Goal: Check status: Check status

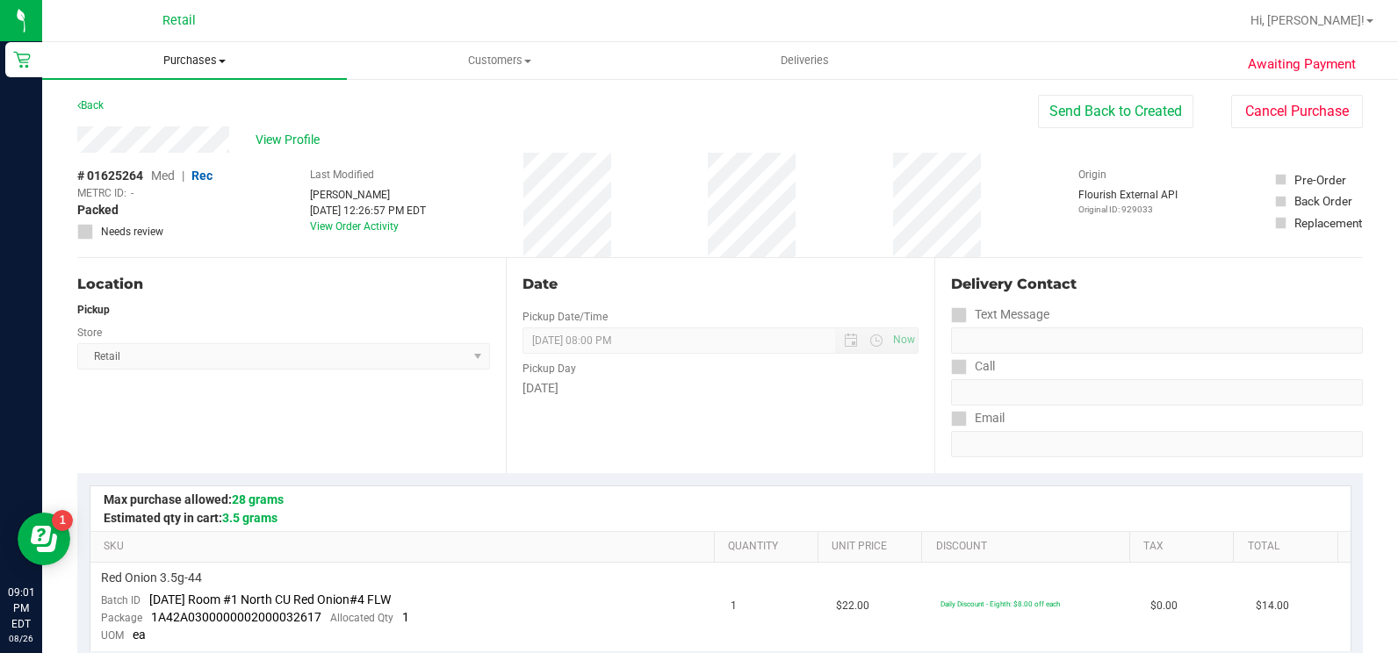
click at [221, 60] on span at bounding box center [222, 62] width 7 height 4
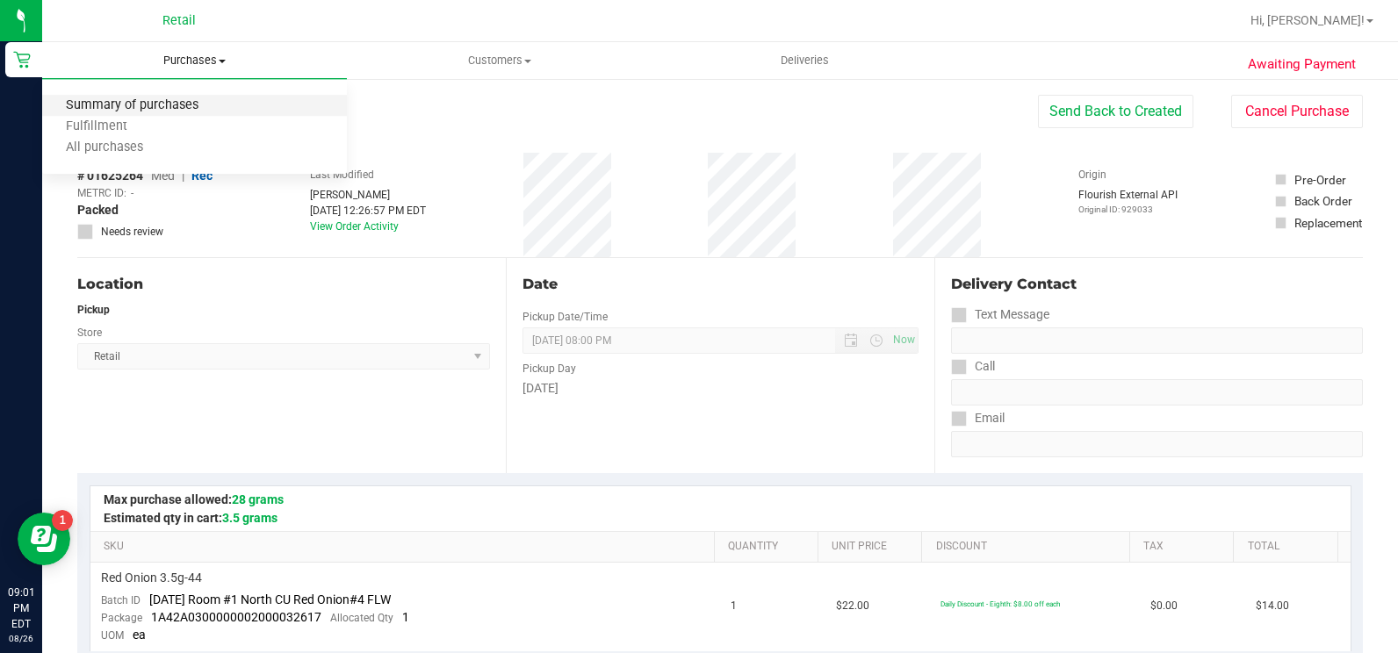
click at [164, 106] on span "Summary of purchases" at bounding box center [132, 105] width 180 height 15
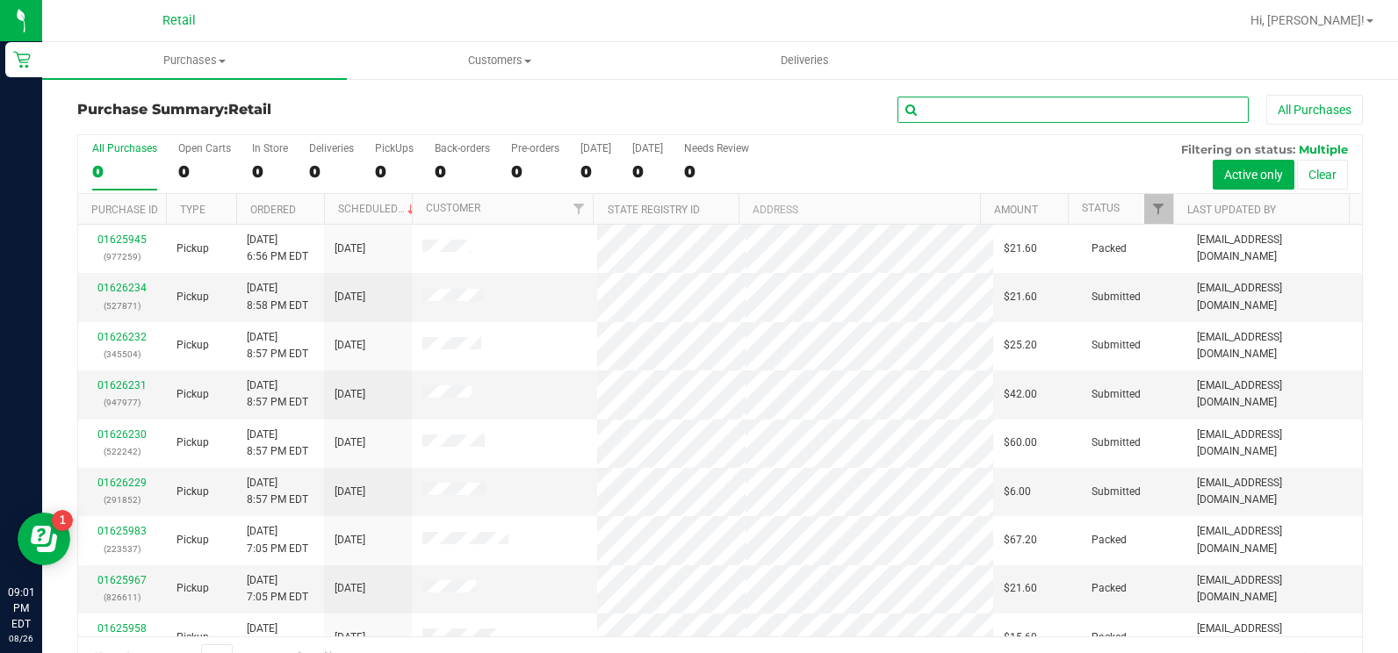
click at [1012, 113] on input "text" at bounding box center [1072, 110] width 351 height 26
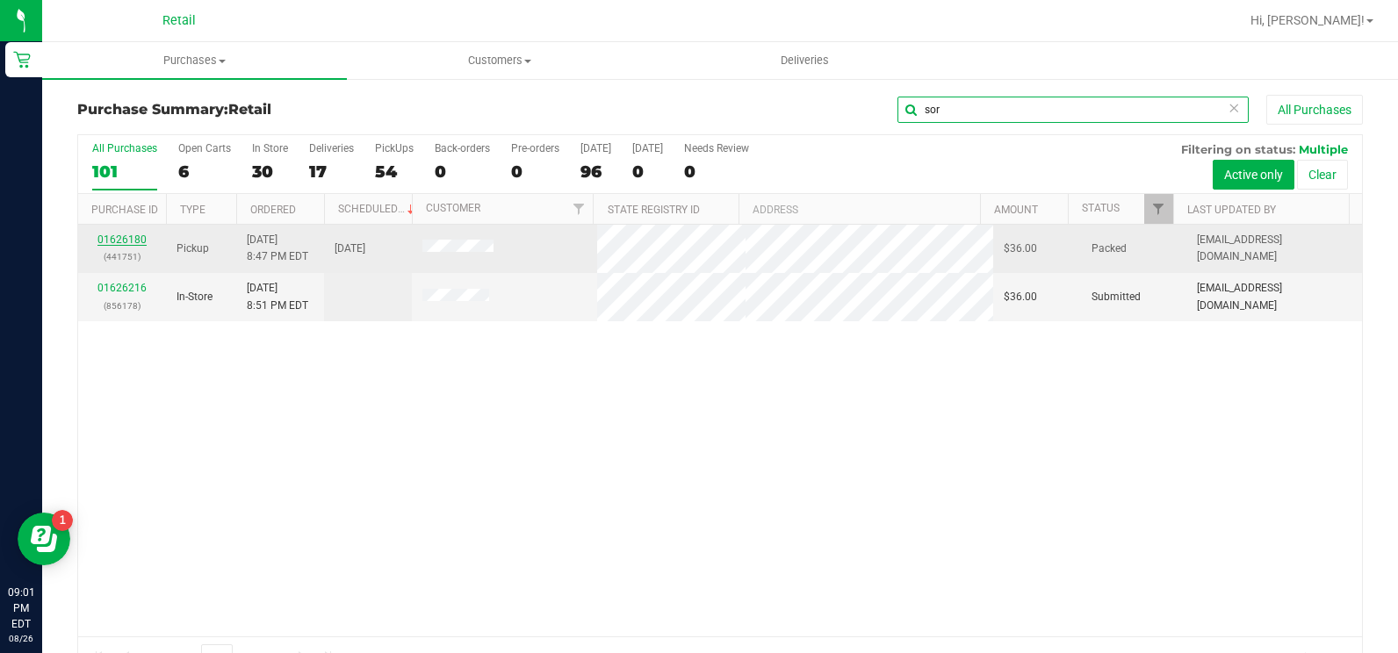
type input "sor"
click at [105, 245] on link "01626180" at bounding box center [121, 240] width 49 height 12
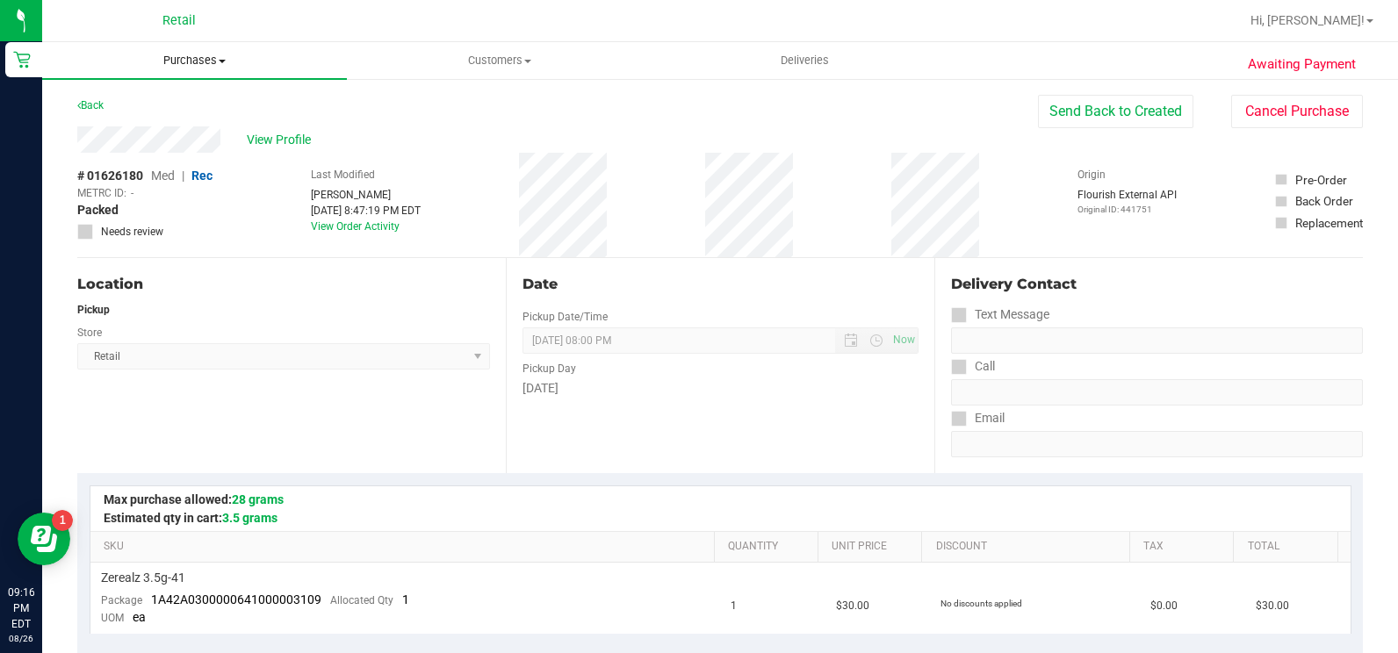
click at [210, 64] on span "Purchases" at bounding box center [194, 61] width 305 height 16
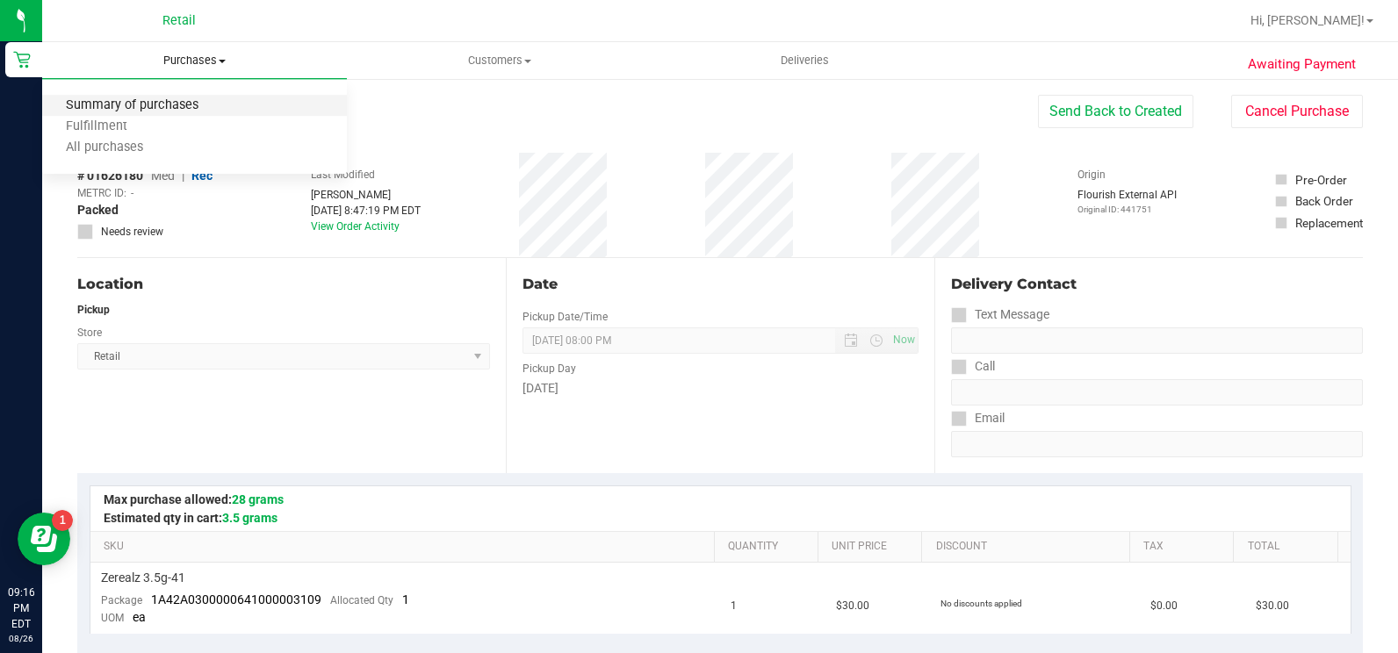
click at [191, 112] on span "Summary of purchases" at bounding box center [132, 105] width 180 height 15
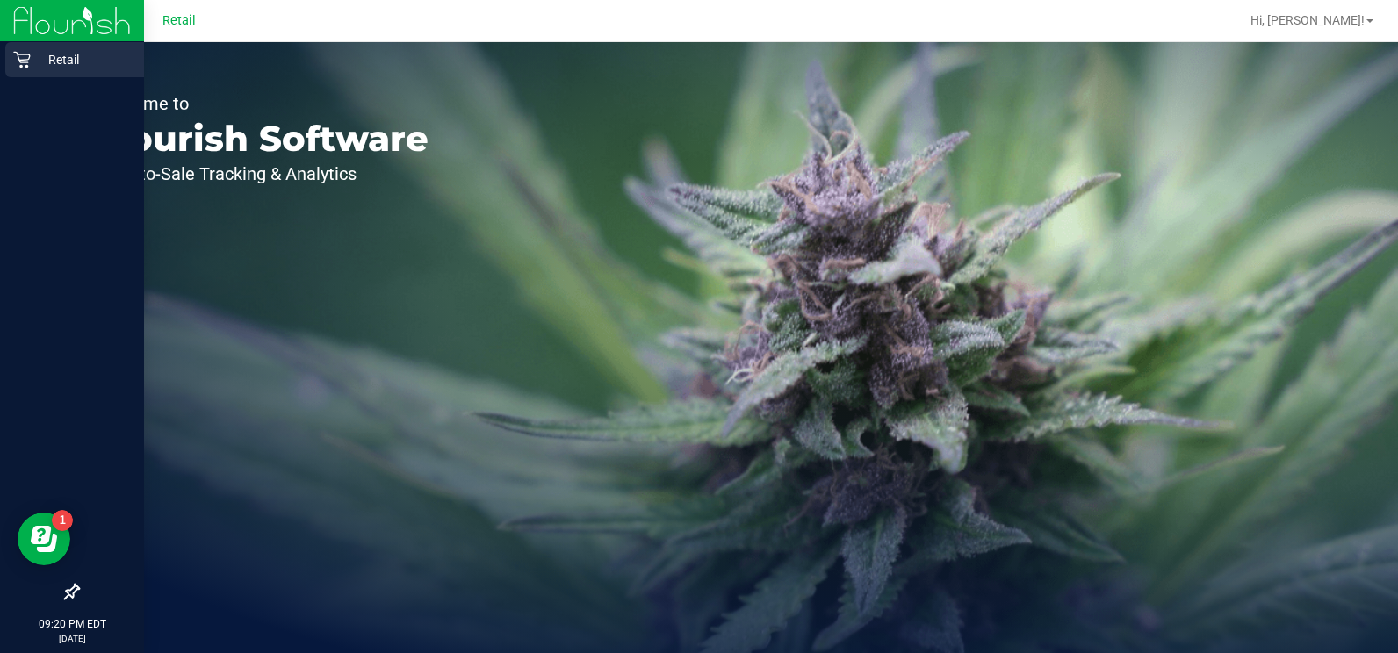
click at [24, 64] on icon at bounding box center [22, 60] width 18 height 18
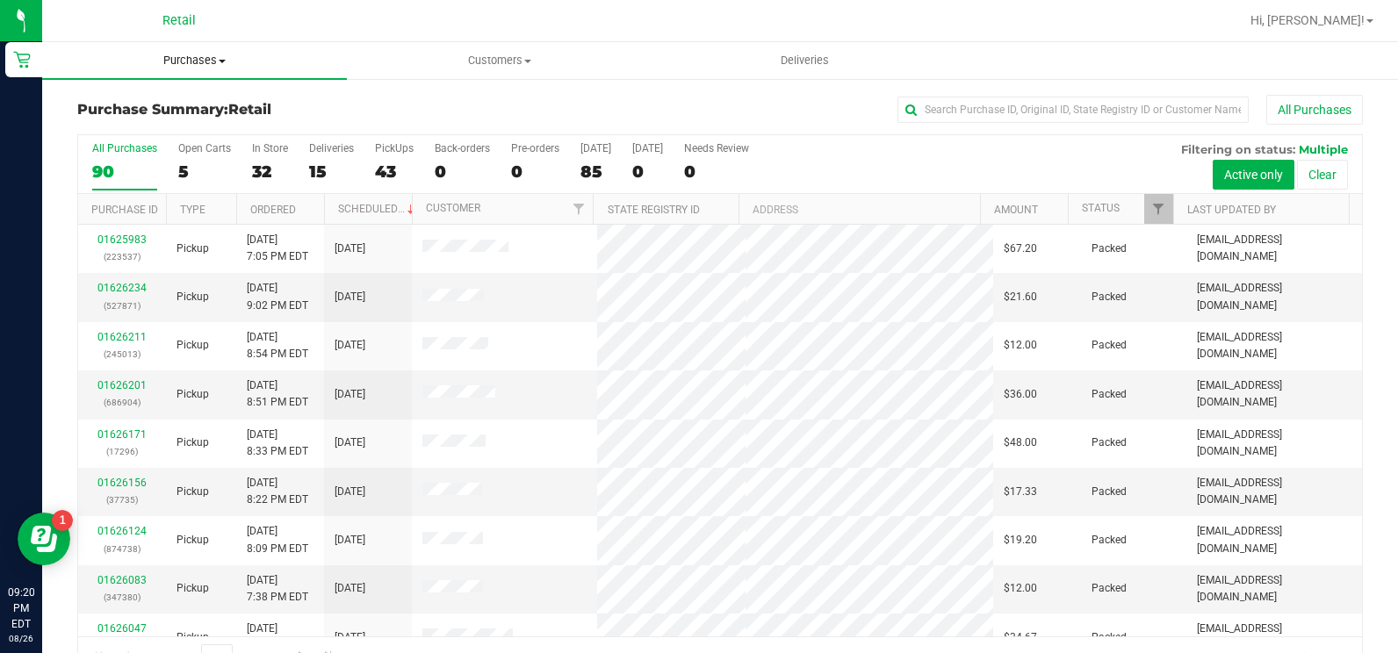
click at [222, 60] on span at bounding box center [222, 62] width 7 height 4
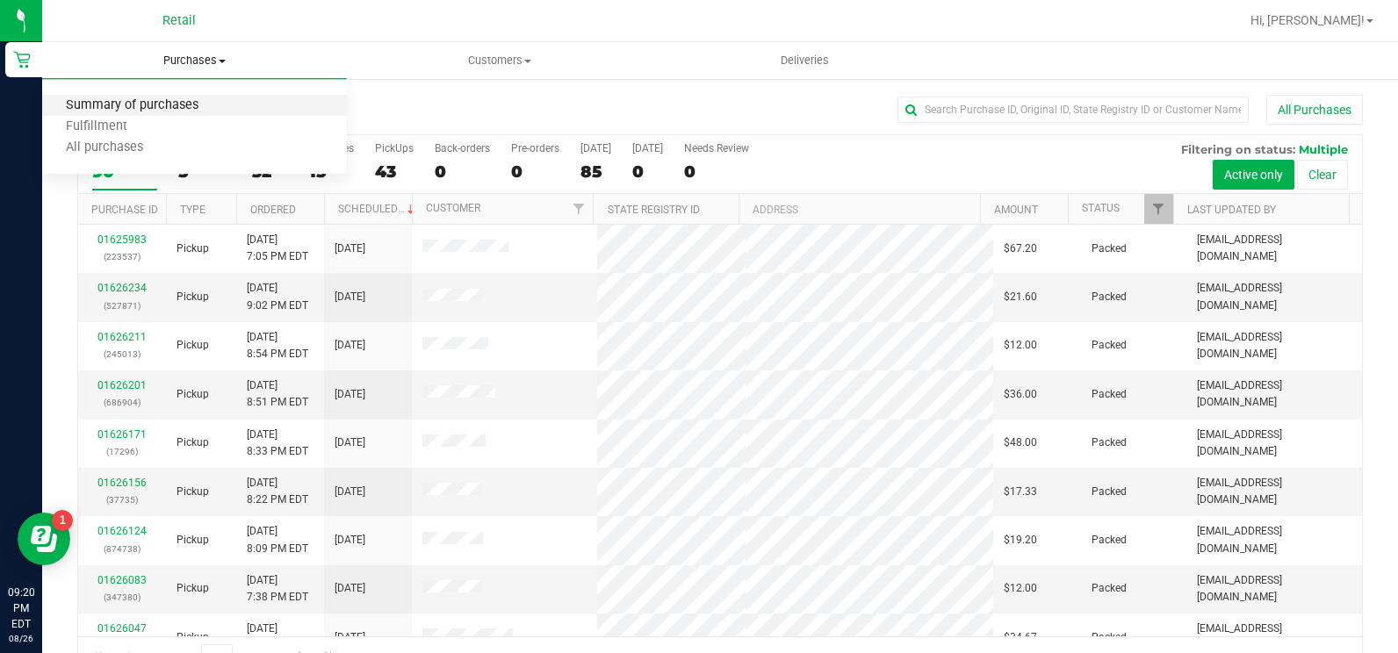
click at [190, 107] on span "Summary of purchases" at bounding box center [132, 105] width 180 height 15
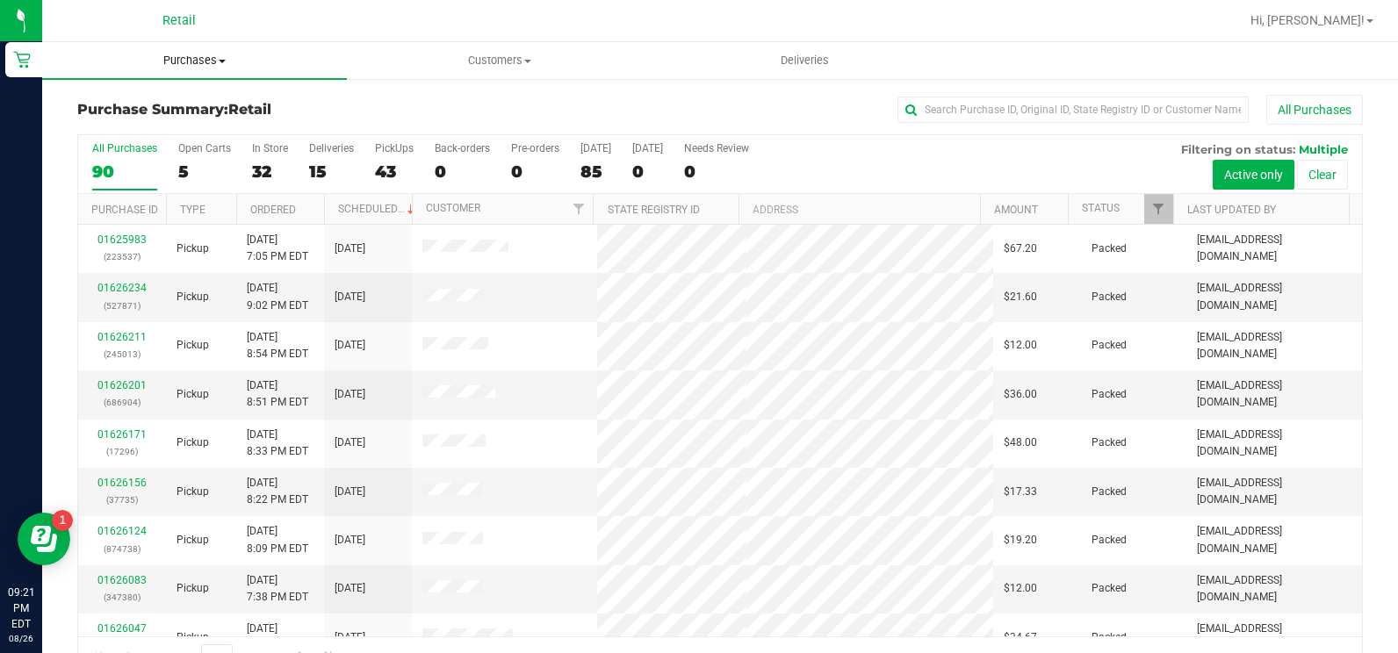
click at [202, 54] on span "Purchases" at bounding box center [194, 61] width 305 height 16
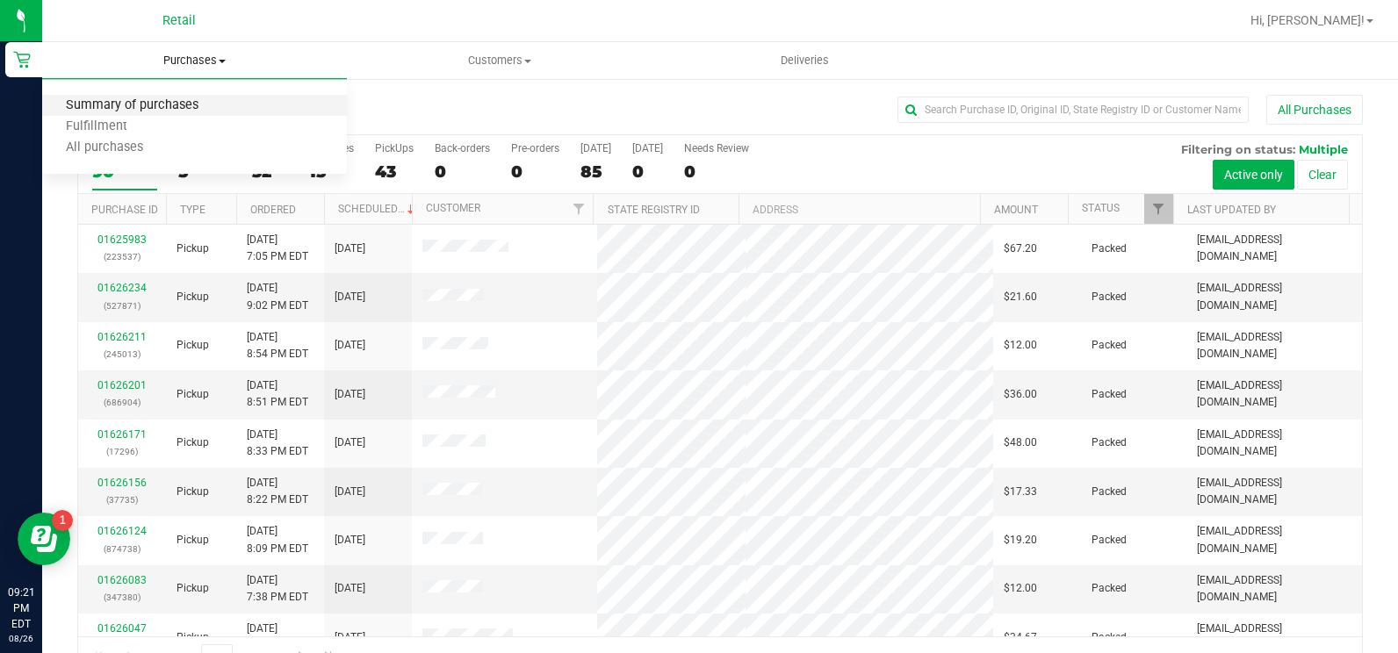
click at [178, 102] on span "Summary of purchases" at bounding box center [132, 105] width 180 height 15
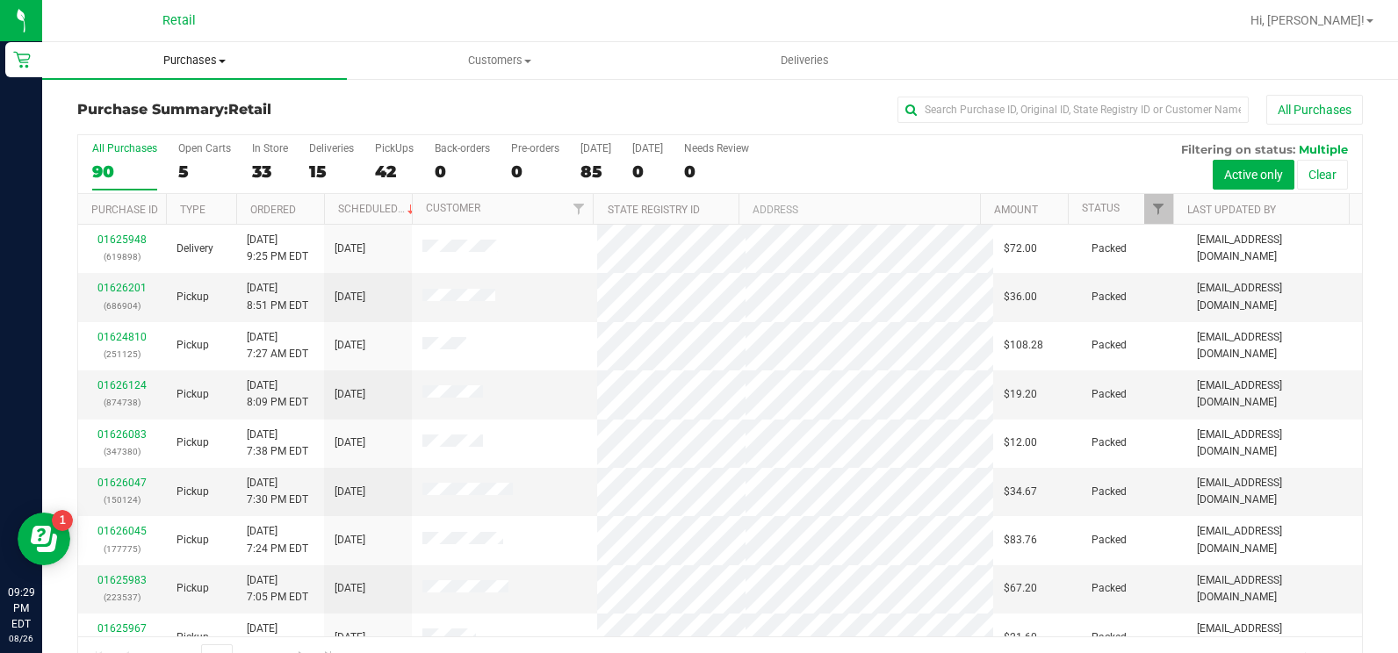
click at [198, 67] on span "Purchases" at bounding box center [194, 61] width 305 height 16
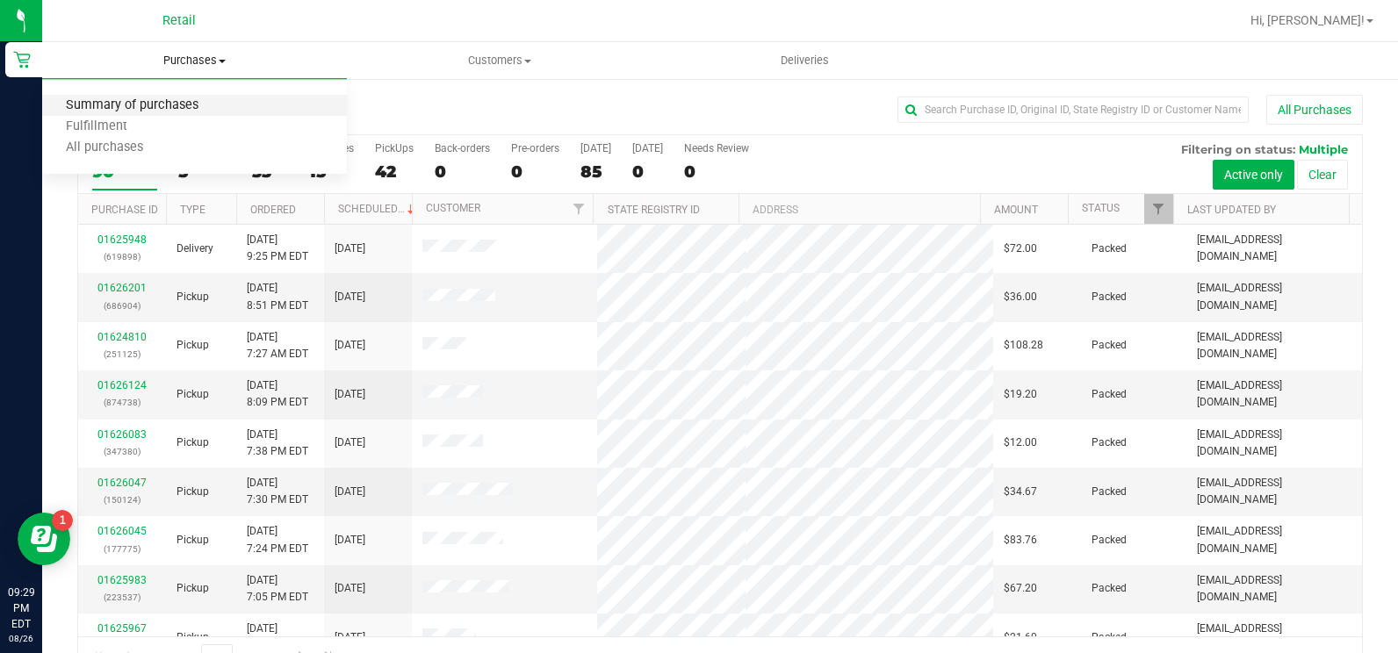
click at [184, 98] on span "Summary of purchases" at bounding box center [132, 105] width 180 height 15
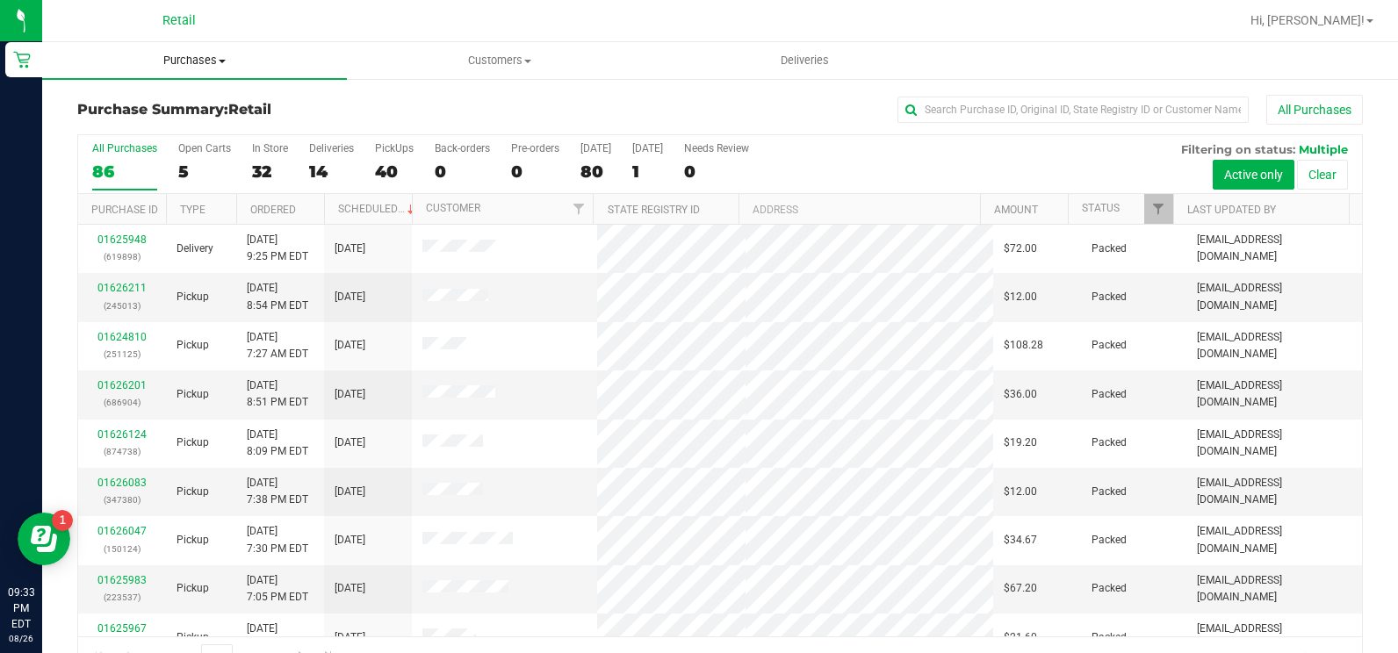
click at [201, 64] on span "Purchases" at bounding box center [194, 61] width 305 height 16
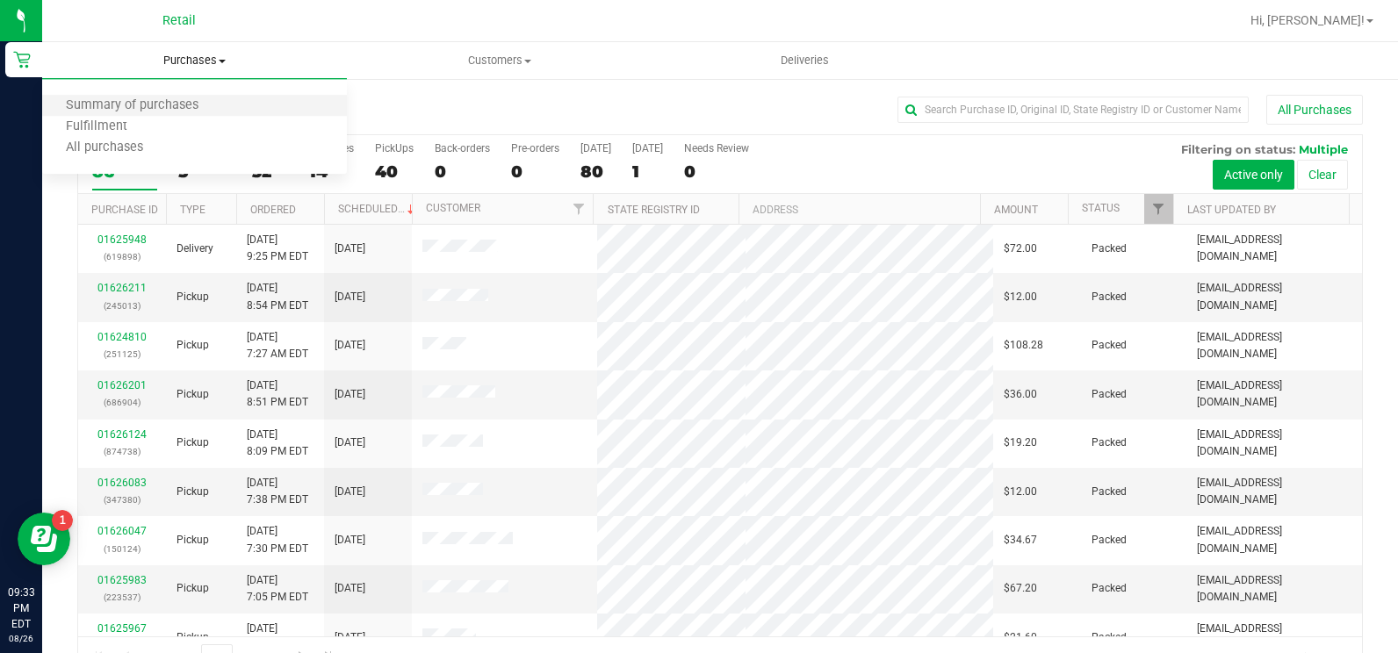
click at [205, 96] on li "Summary of purchases" at bounding box center [194, 106] width 305 height 21
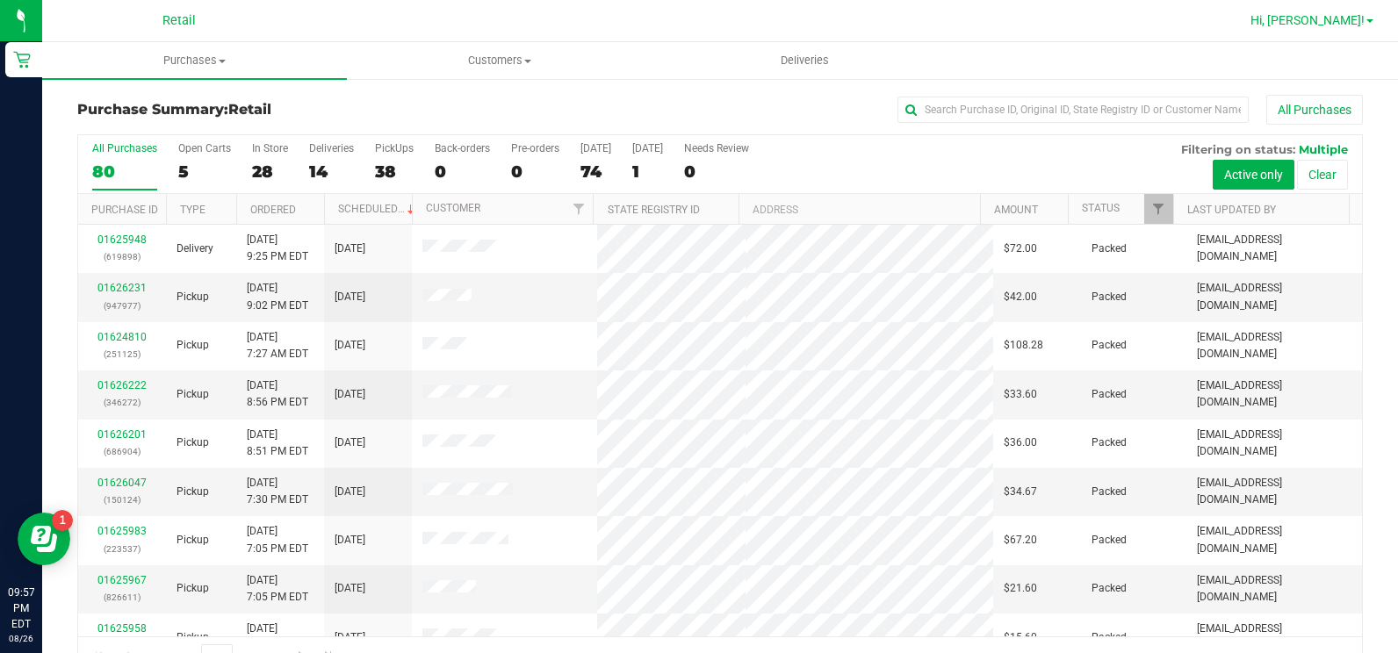
click at [1356, 18] on span "Hi, [PERSON_NAME]!" at bounding box center [1307, 20] width 114 height 14
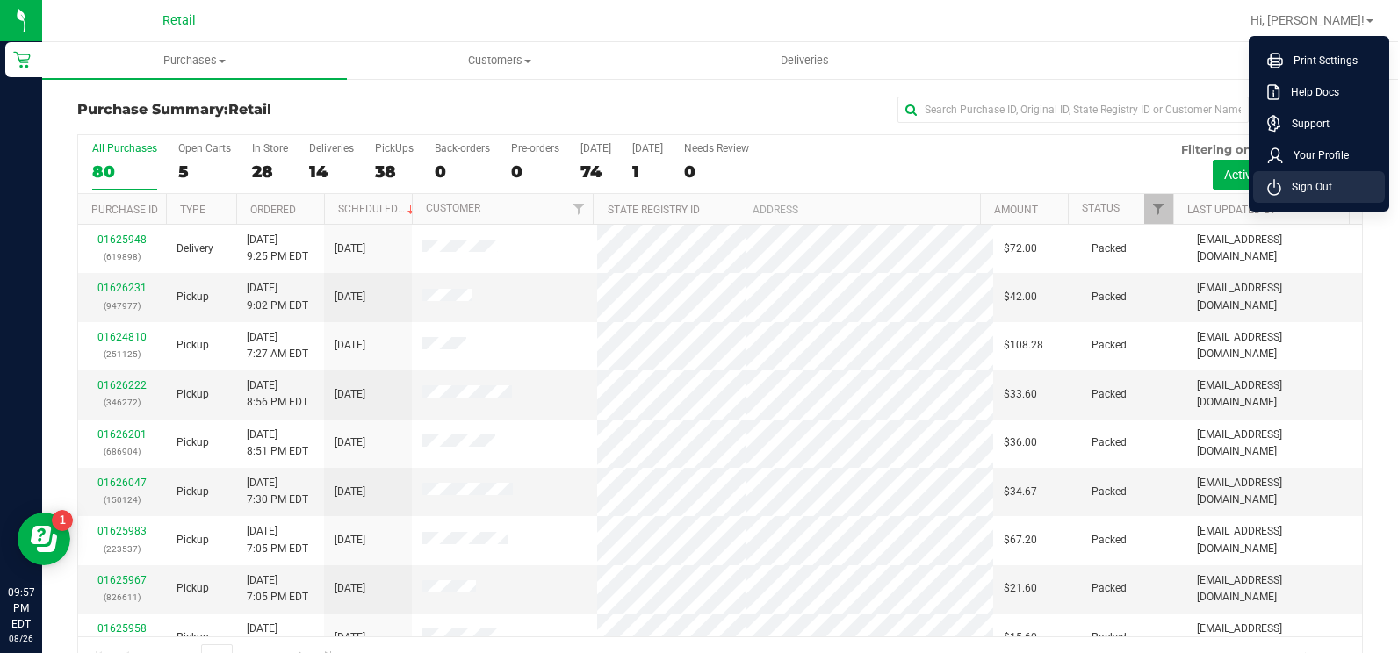
click at [1319, 180] on span "Sign Out" at bounding box center [1306, 187] width 51 height 18
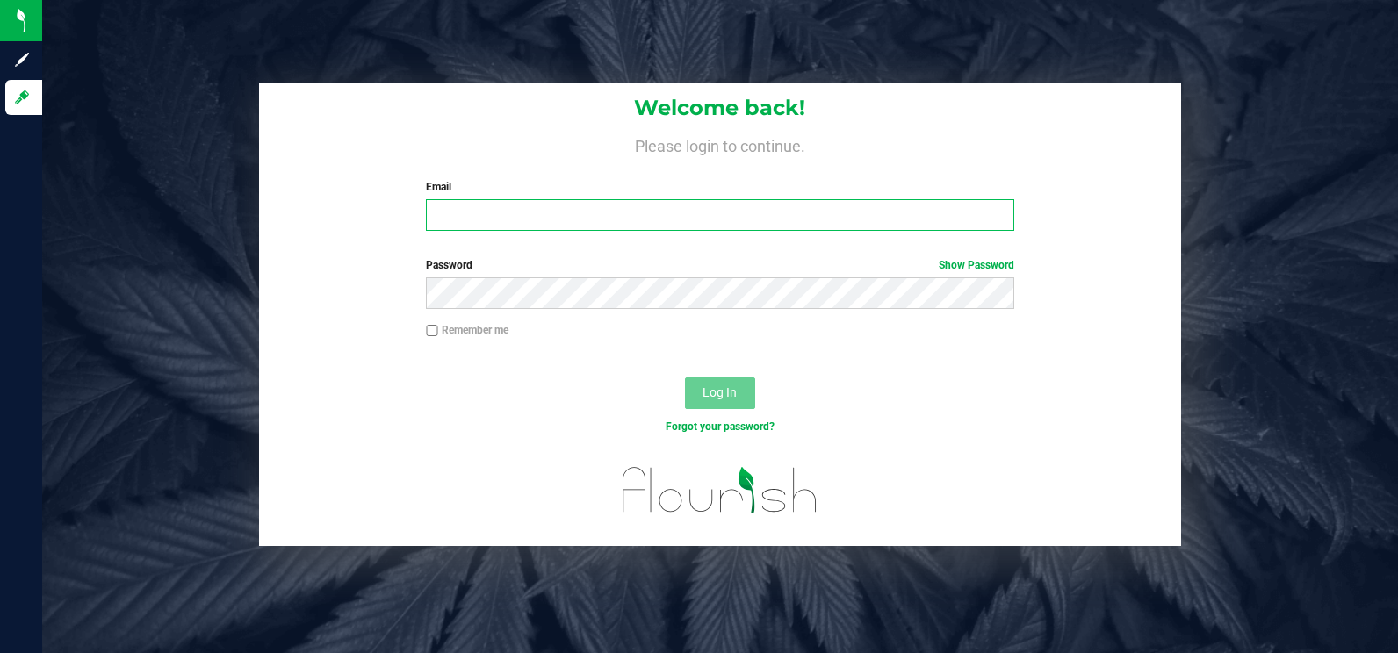
type input "abull@slatercenter.com"
